Goal: Information Seeking & Learning: Learn about a topic

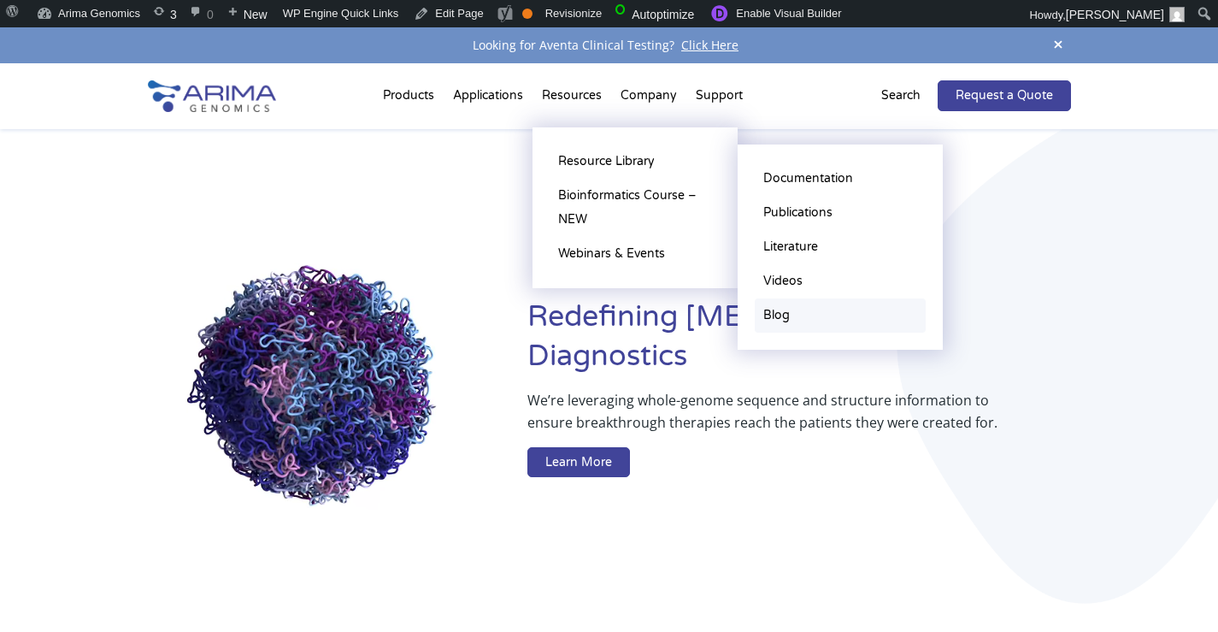
click at [778, 315] on link "Blog" at bounding box center [840, 315] width 171 height 34
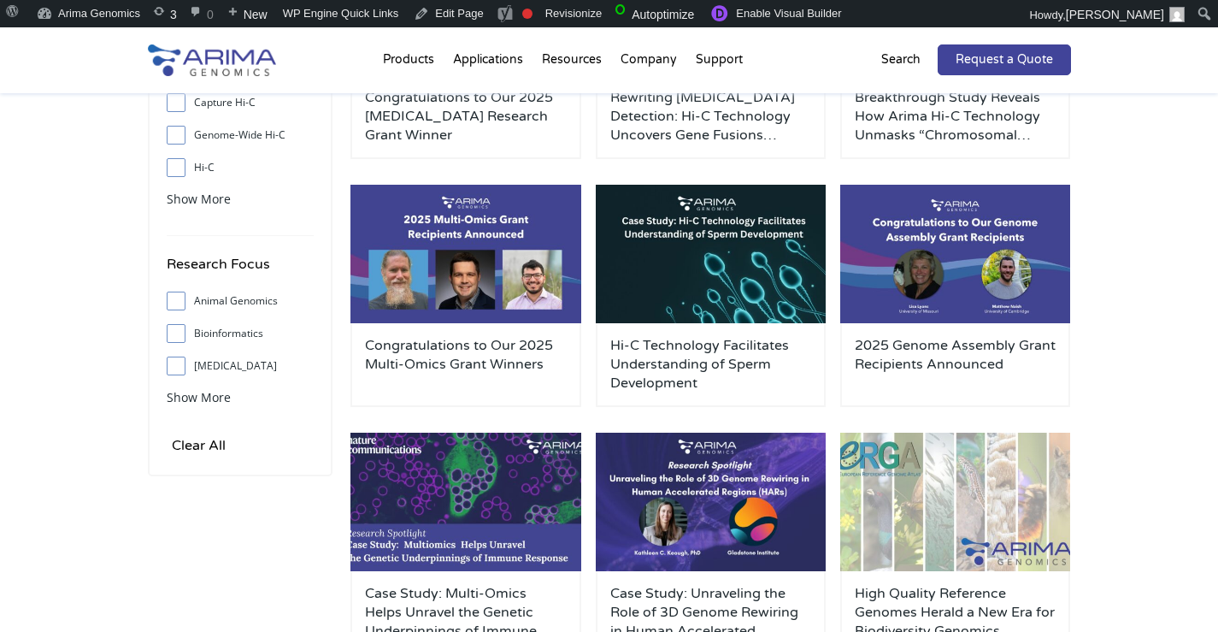
scroll to position [379, 0]
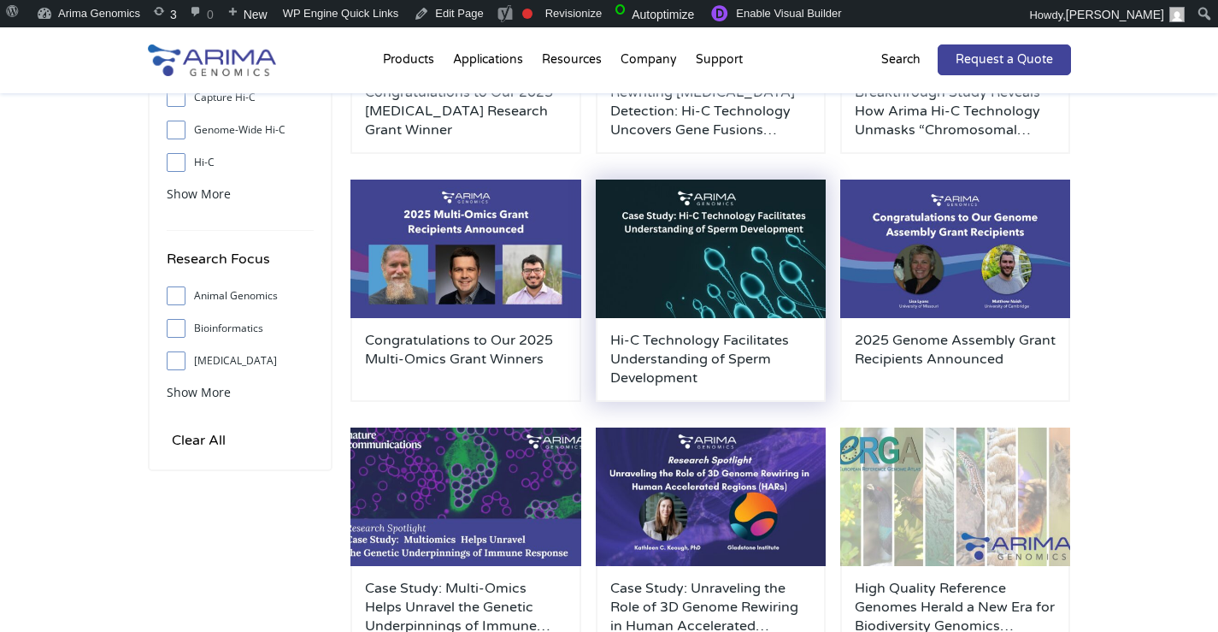
click at [707, 220] on img at bounding box center [711, 248] width 231 height 138
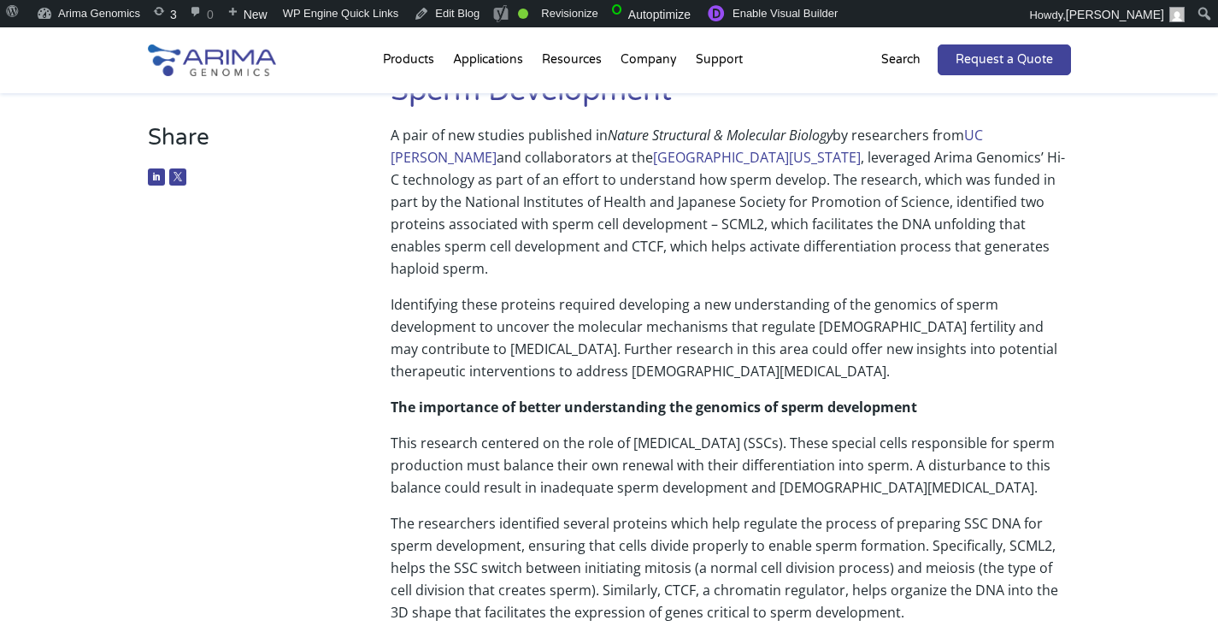
scroll to position [164, 0]
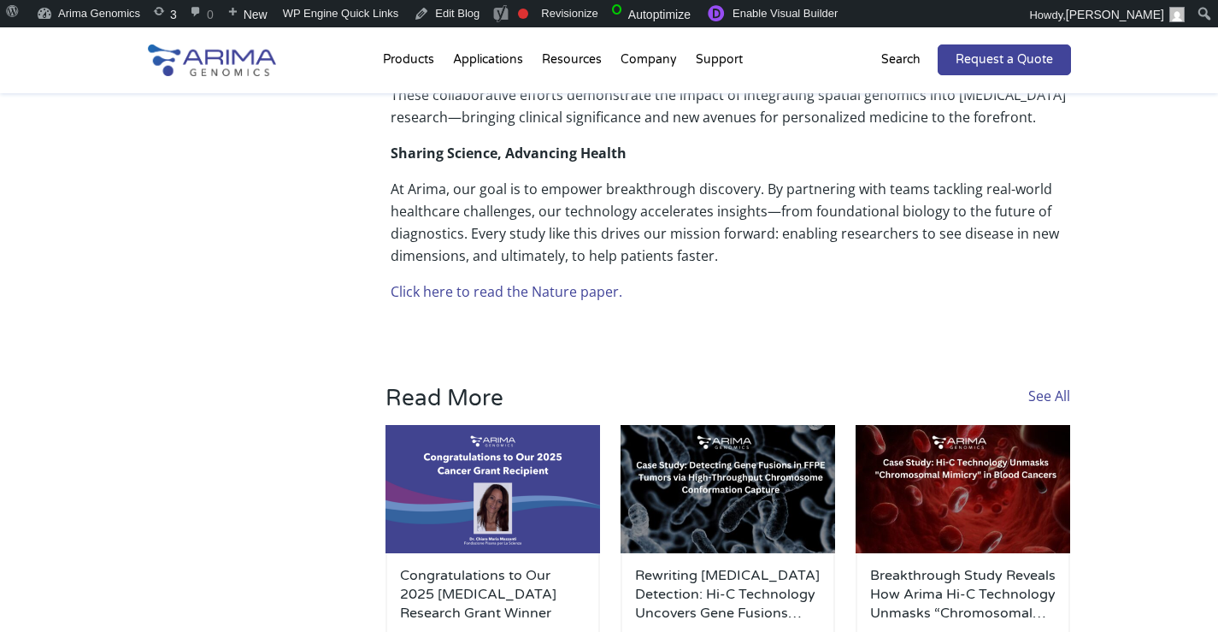
scroll to position [868, 0]
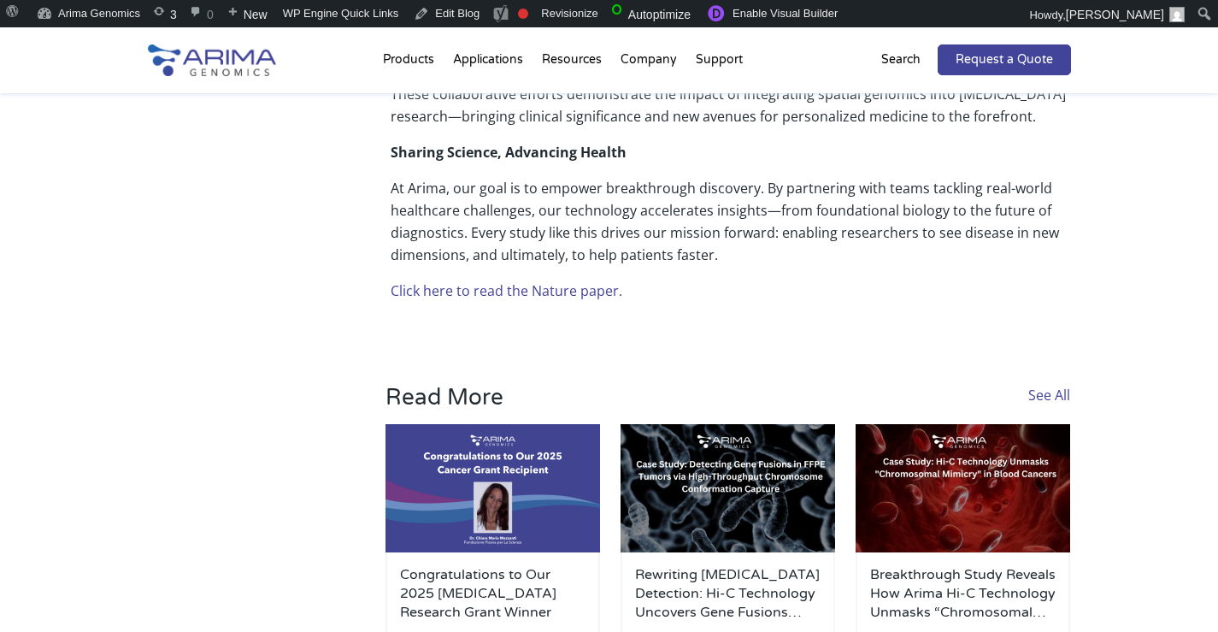
click at [479, 290] on link "Click here to read the Nature paper." at bounding box center [507, 290] width 232 height 19
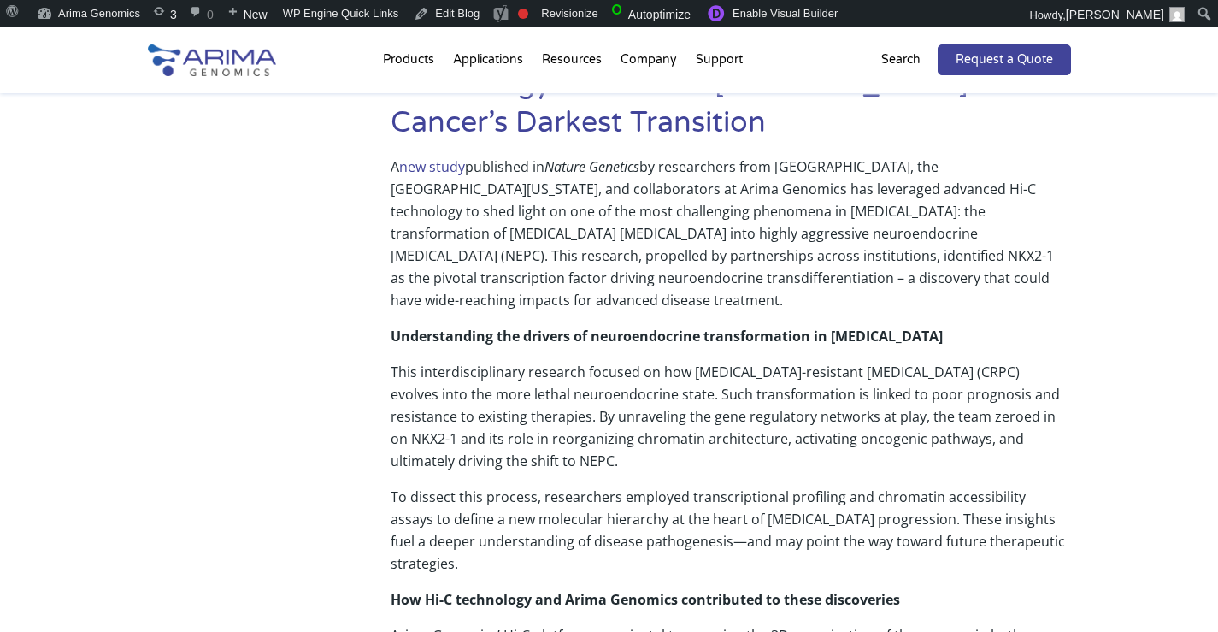
scroll to position [0, 0]
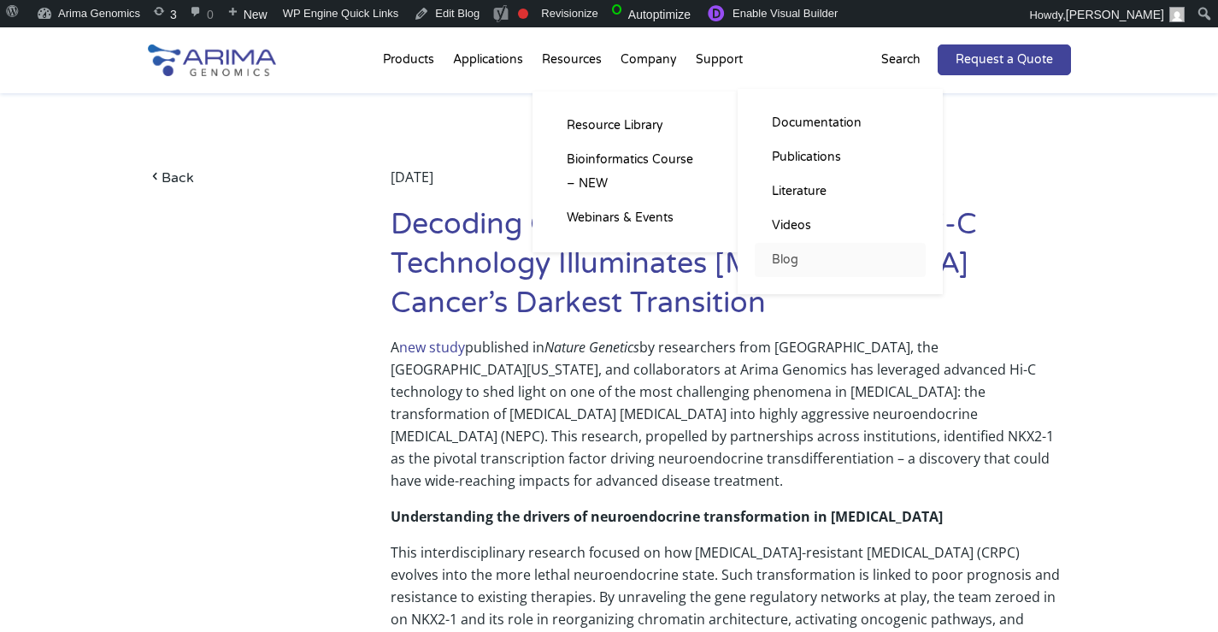
click at [793, 257] on link "Blog" at bounding box center [840, 260] width 171 height 34
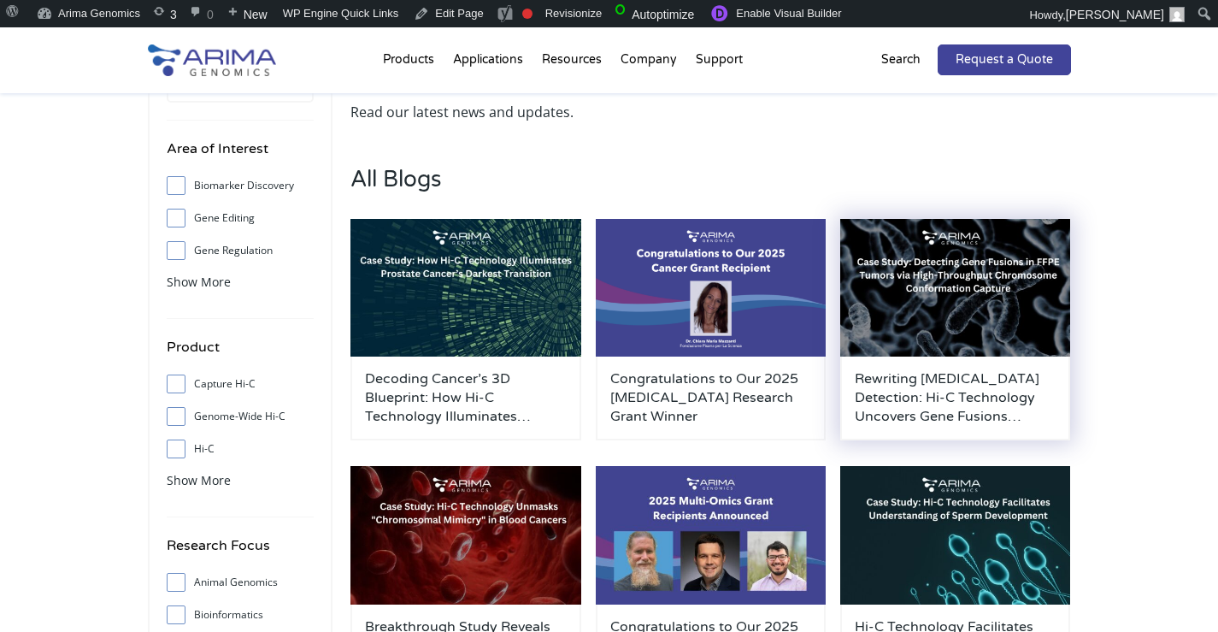
scroll to position [94, 0]
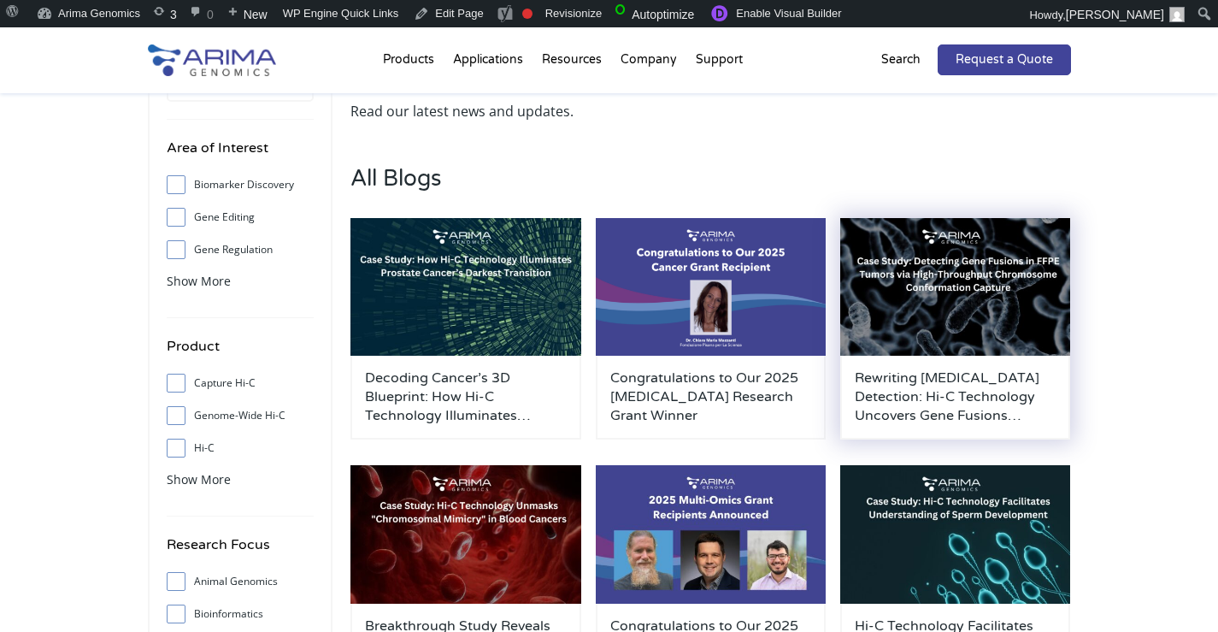
click at [925, 301] on img at bounding box center [955, 287] width 231 height 138
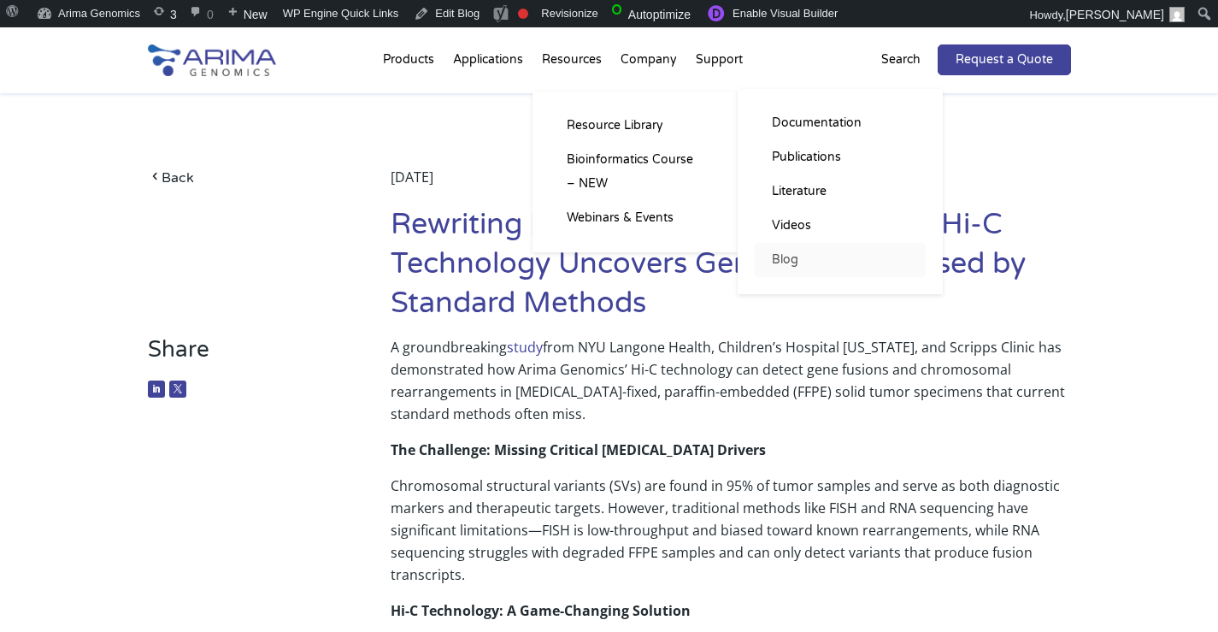
click at [781, 259] on link "Blog" at bounding box center [840, 260] width 171 height 34
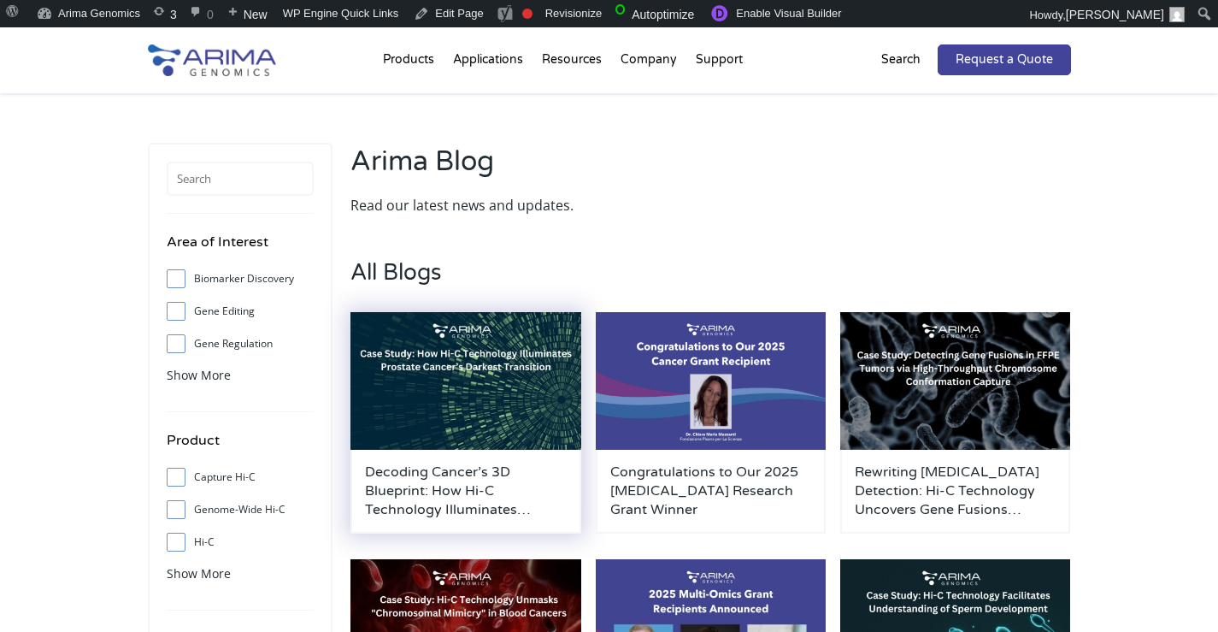
click at [451, 385] on img at bounding box center [465, 381] width 231 height 138
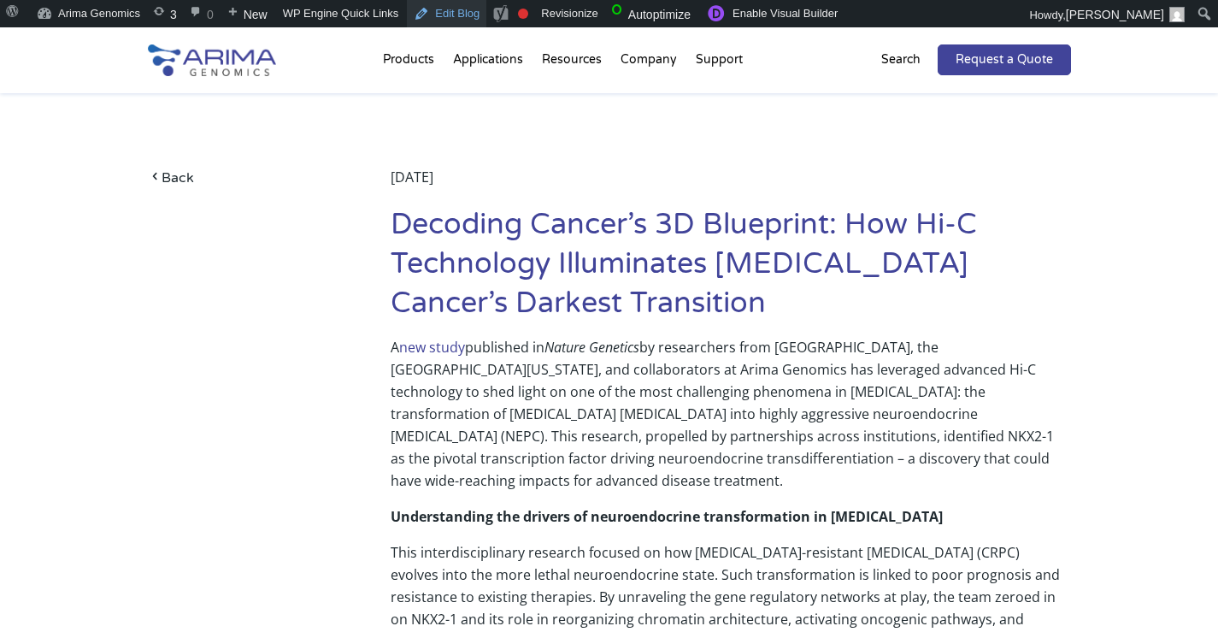
click at [461, 20] on link "Edit Blog" at bounding box center [446, 13] width 79 height 27
click at [447, 21] on link "Edit Blog" at bounding box center [446, 13] width 79 height 27
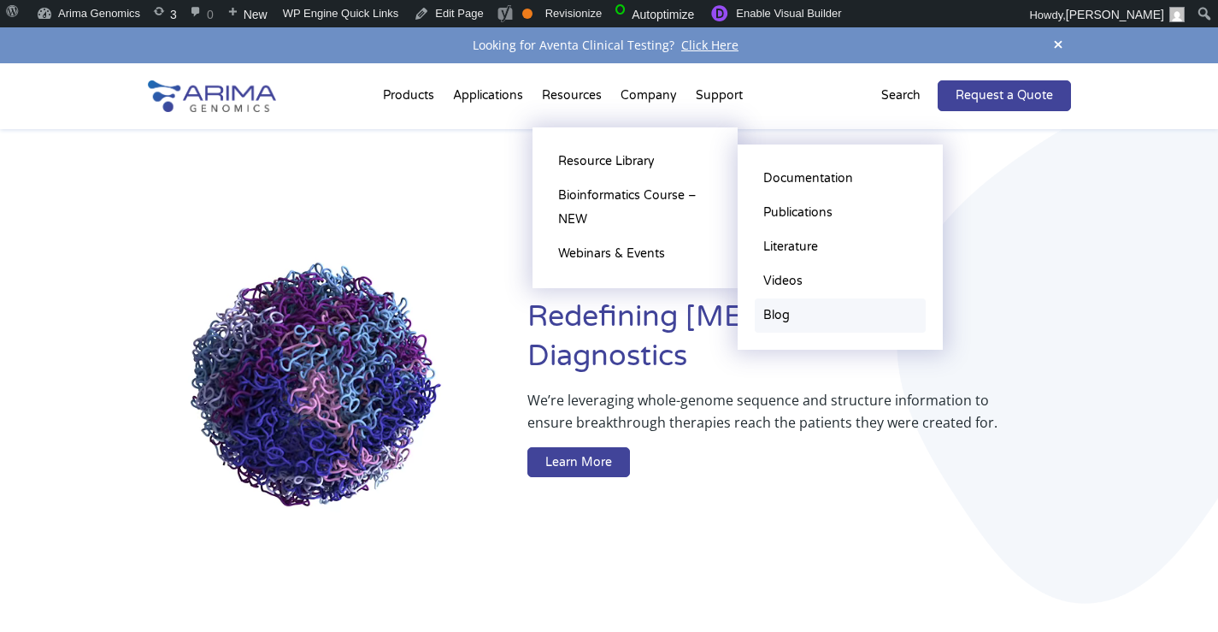
click at [779, 316] on link "Blog" at bounding box center [840, 315] width 171 height 34
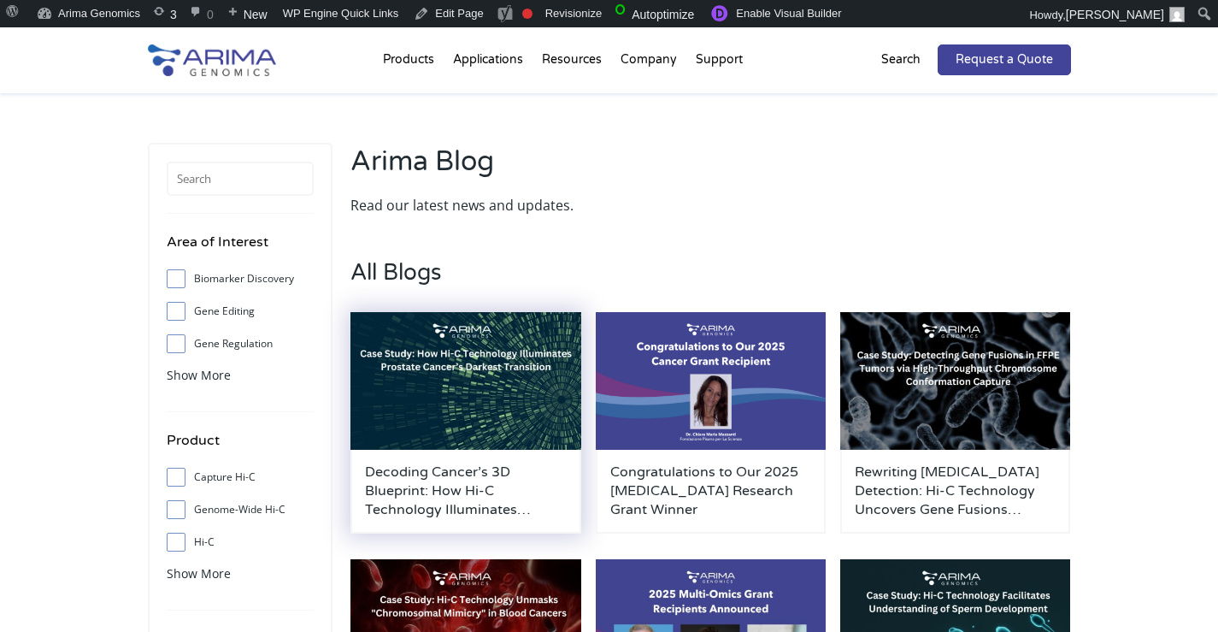
click at [446, 356] on img at bounding box center [465, 381] width 231 height 138
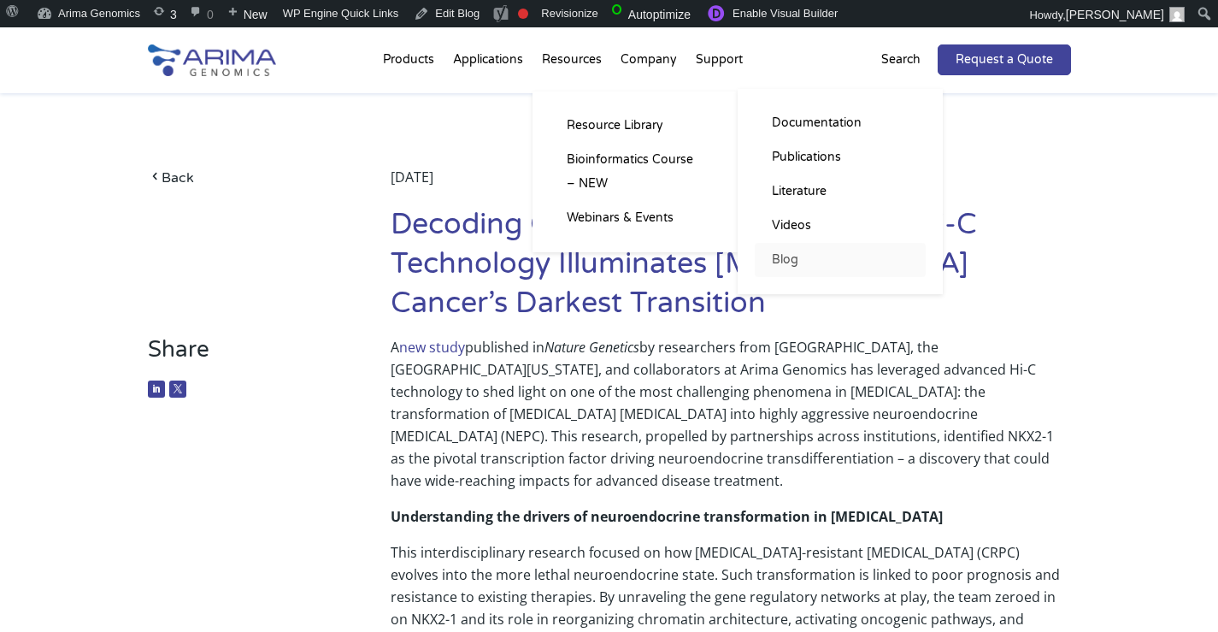
click at [791, 252] on link "Blog" at bounding box center [840, 260] width 171 height 34
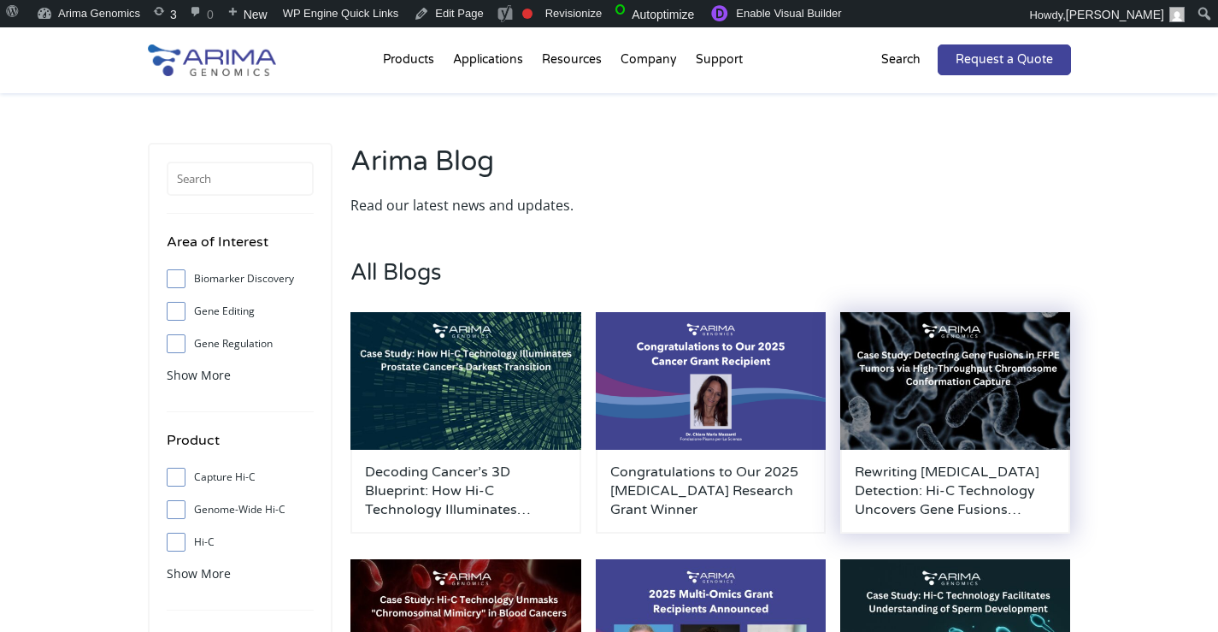
click at [904, 333] on img at bounding box center [955, 381] width 231 height 138
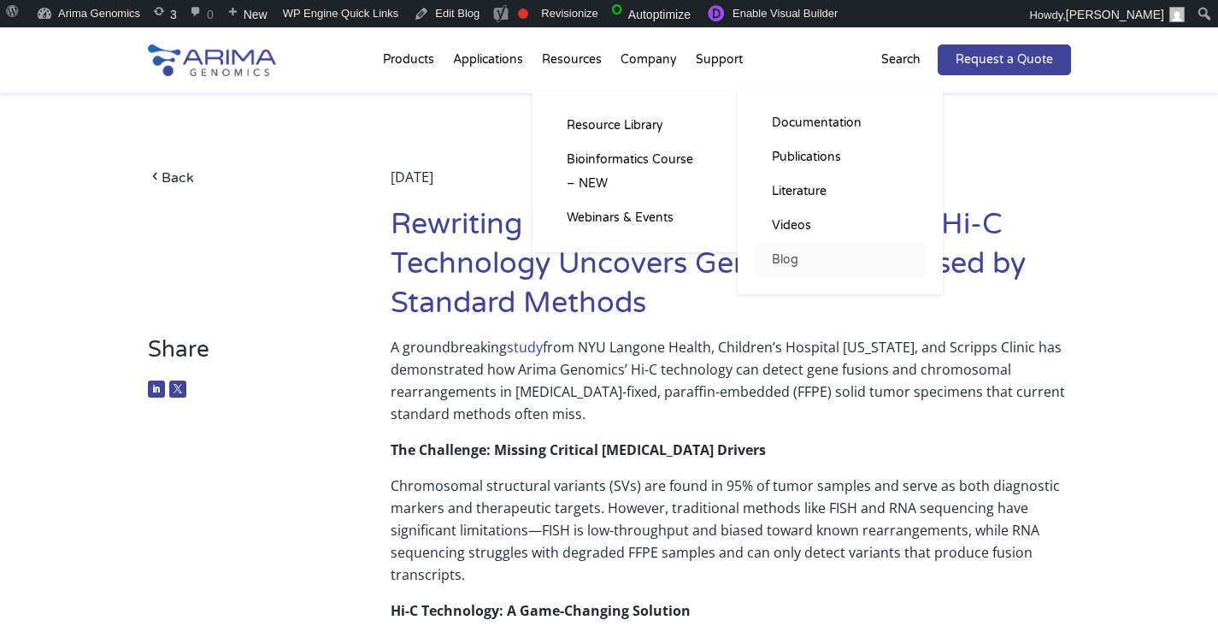
click at [789, 271] on link "Blog" at bounding box center [840, 260] width 171 height 34
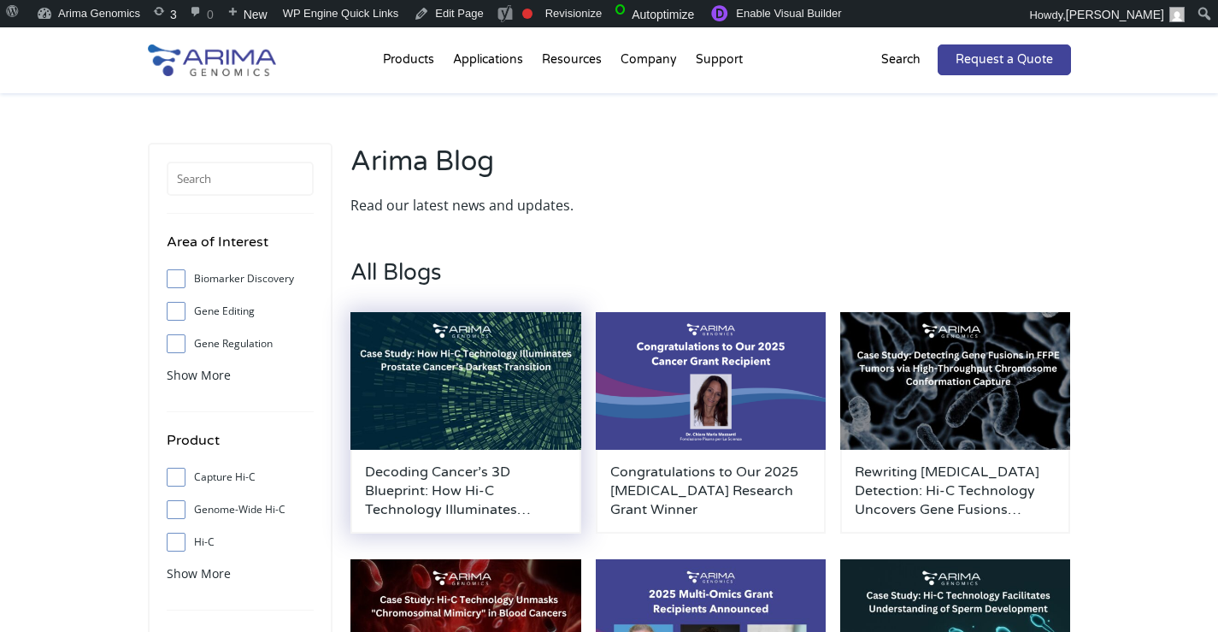
click at [540, 362] on img at bounding box center [465, 381] width 231 height 138
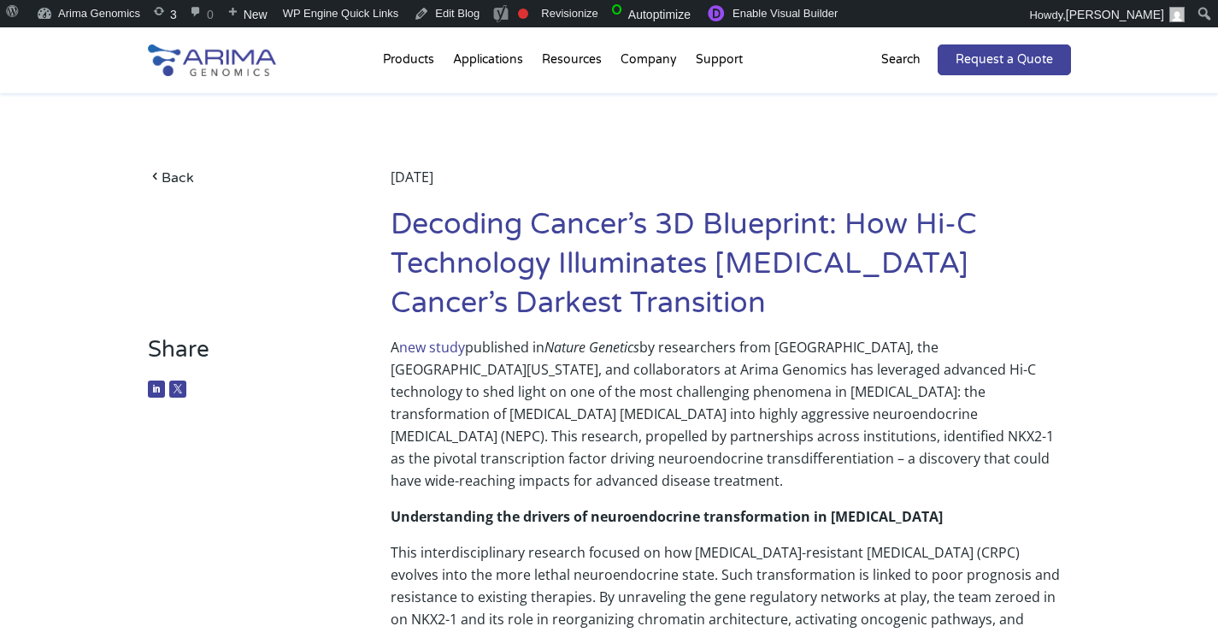
click at [450, 342] on link "new study" at bounding box center [432, 347] width 66 height 19
click at [473, 17] on link "Edit Blog" at bounding box center [446, 13] width 79 height 27
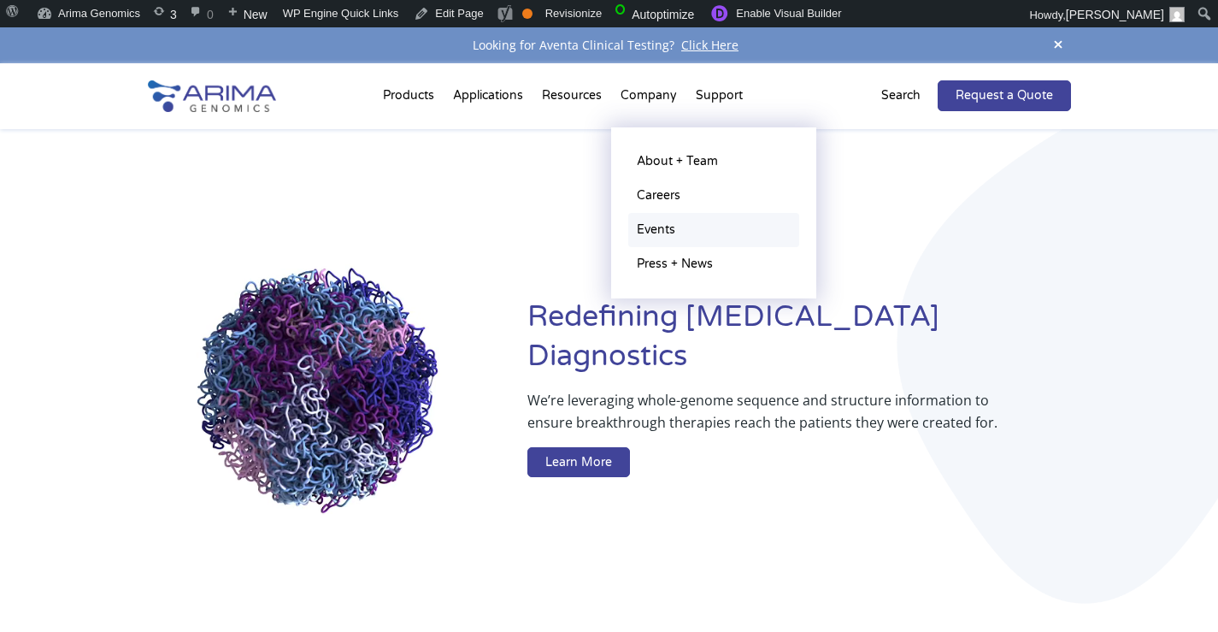
click at [665, 232] on link "Events" at bounding box center [713, 230] width 171 height 34
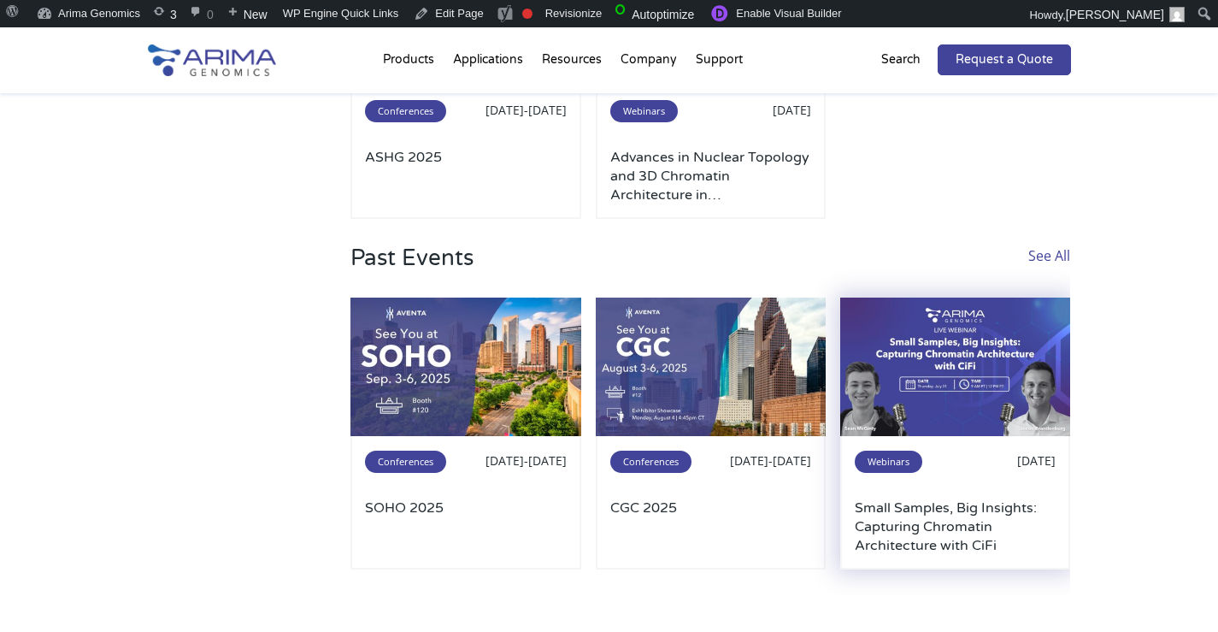
scroll to position [387, 0]
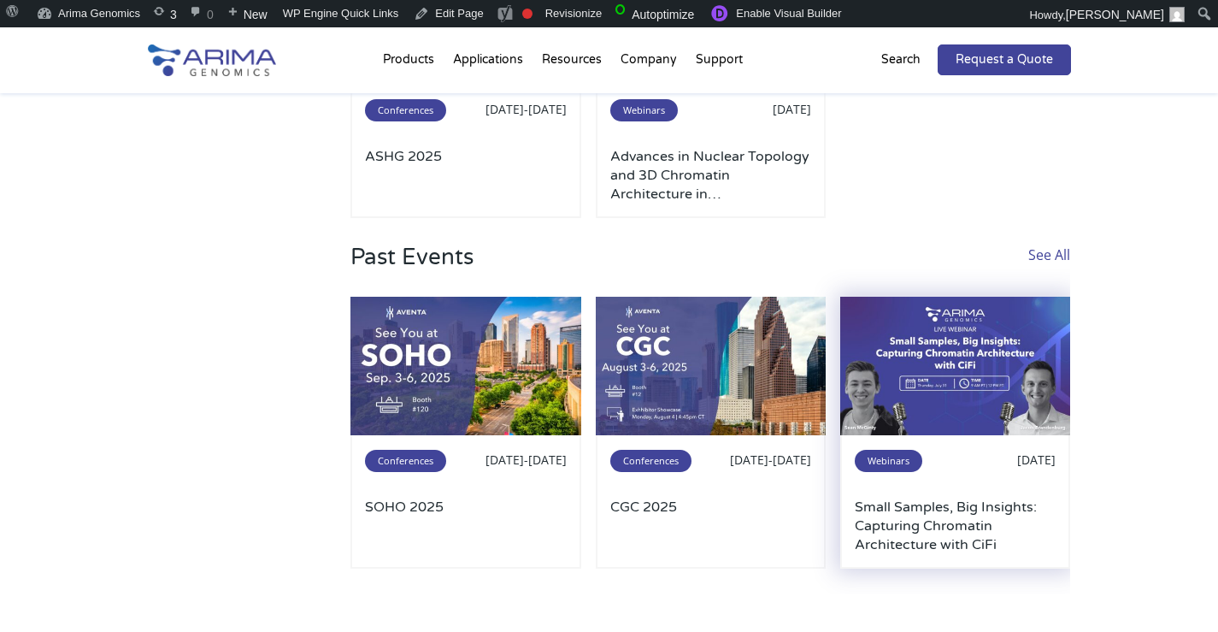
click at [955, 420] on img at bounding box center [955, 366] width 231 height 138
